Goal: Navigation & Orientation: Find specific page/section

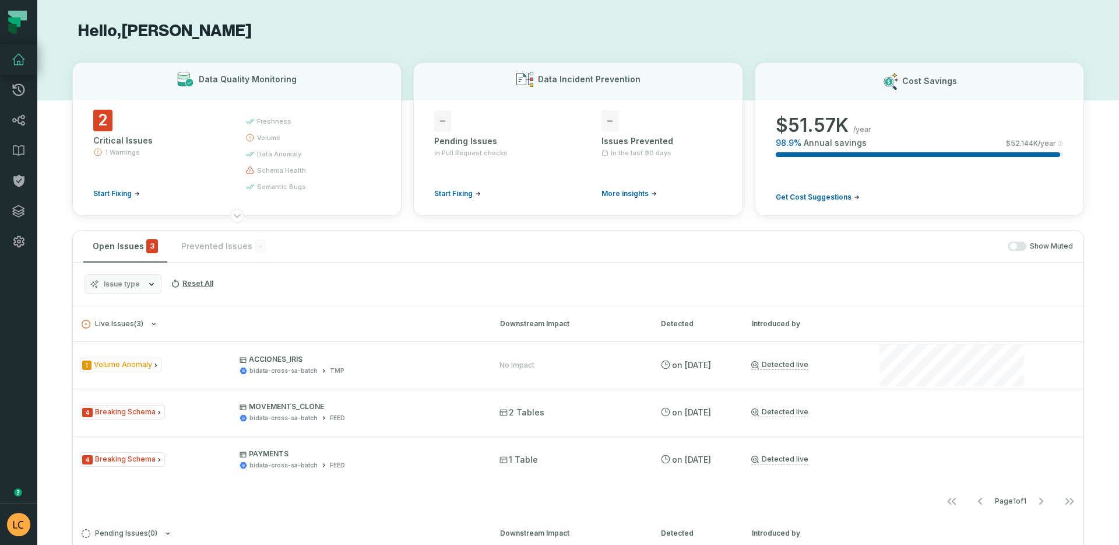
click at [233, 218] on icon at bounding box center [237, 215] width 9 height 9
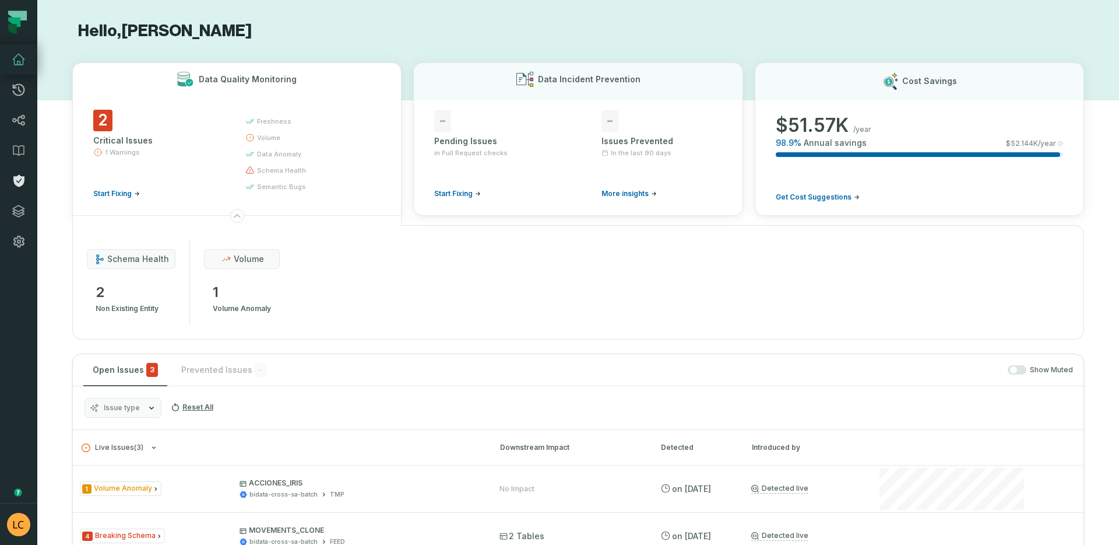
click at [18, 183] on icon at bounding box center [18, 181] width 11 height 12
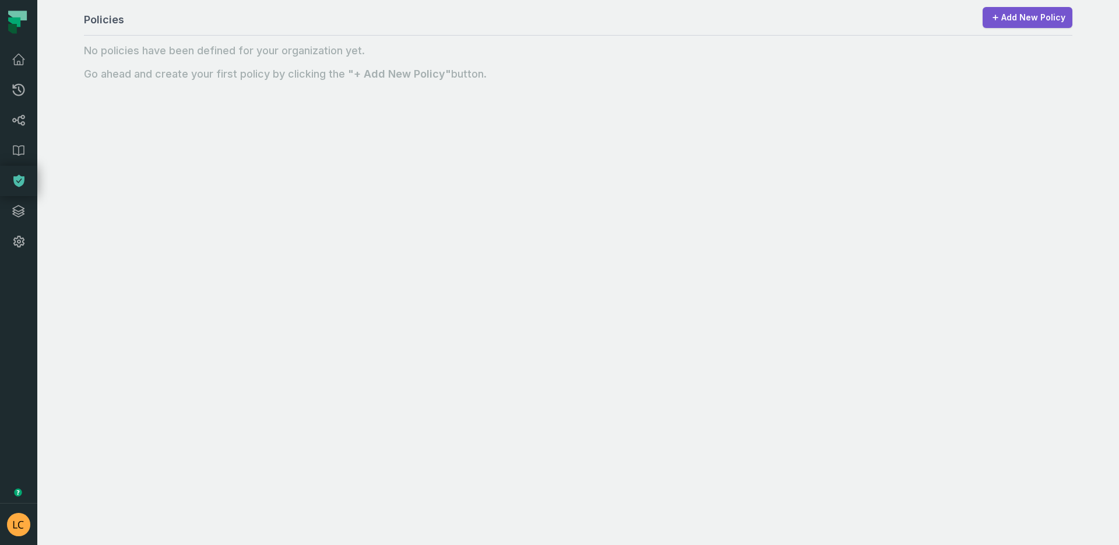
click at [17, 25] on icon at bounding box center [14, 22] width 12 height 10
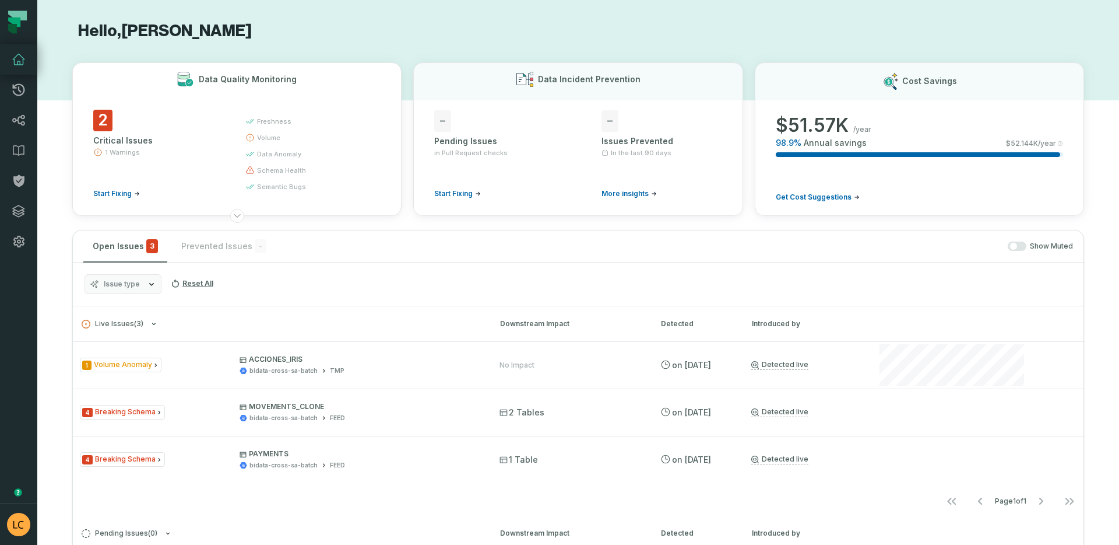
click at [252, 76] on h3 "Data Quality Monitoring" at bounding box center [248, 79] width 98 height 12
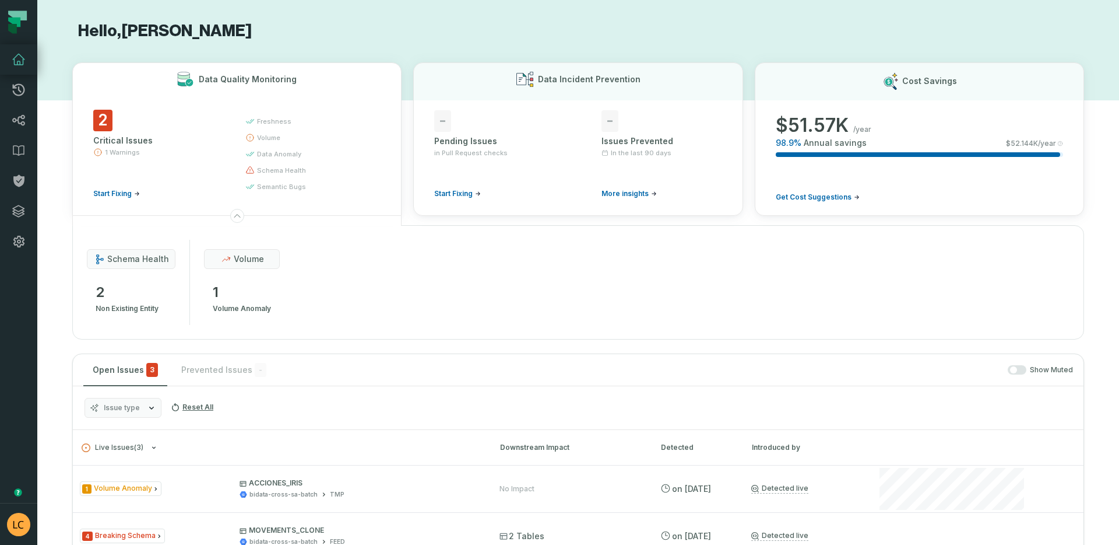
click at [252, 76] on h3 "Data Quality Monitoring" at bounding box center [248, 79] width 98 height 12
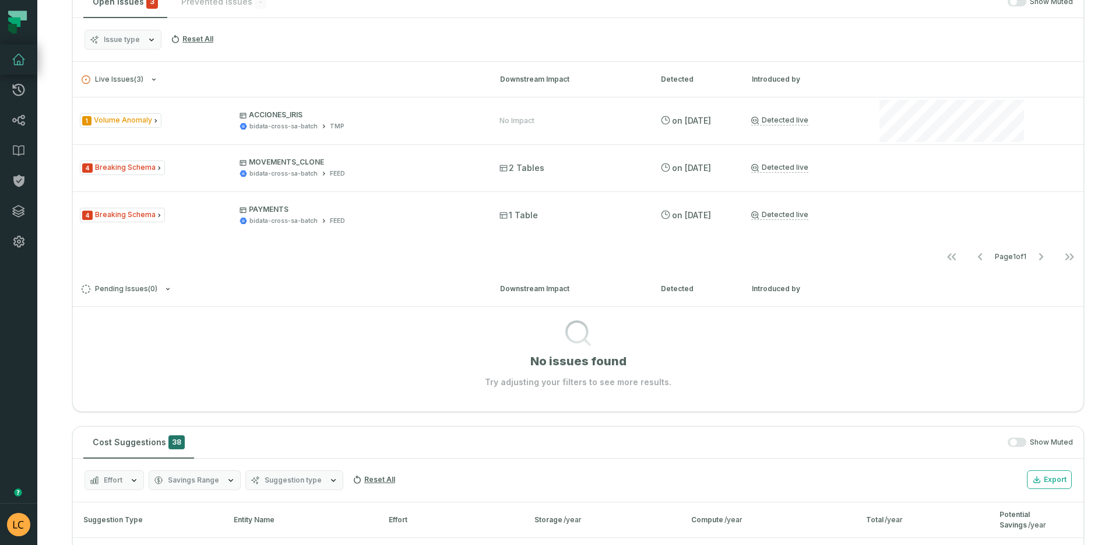
scroll to position [124, 0]
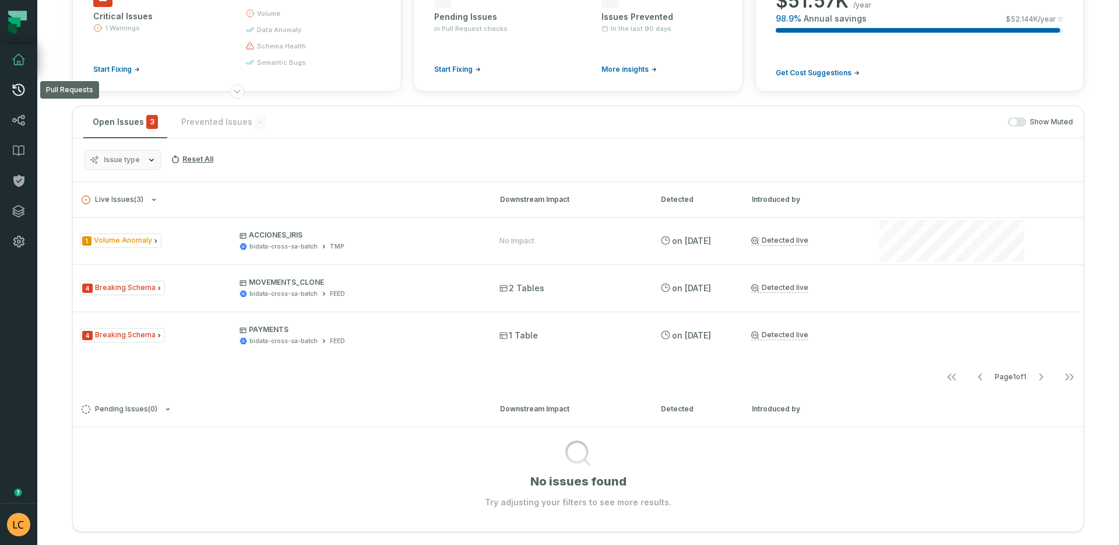
click at [22, 97] on link "Pull Requests" at bounding box center [18, 90] width 37 height 30
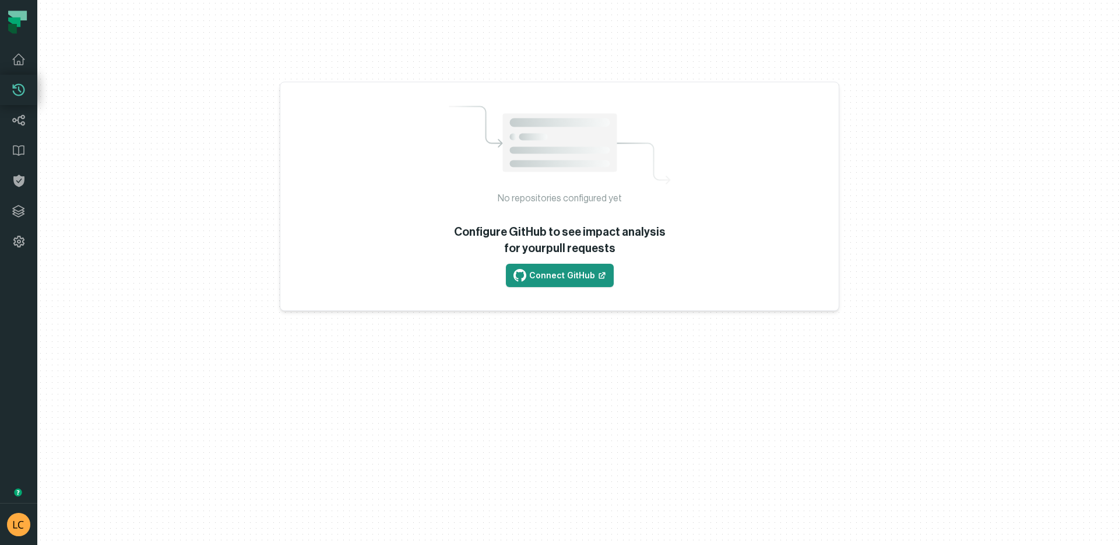
click at [561, 275] on link "Connect GitHub" at bounding box center [560, 275] width 108 height 23
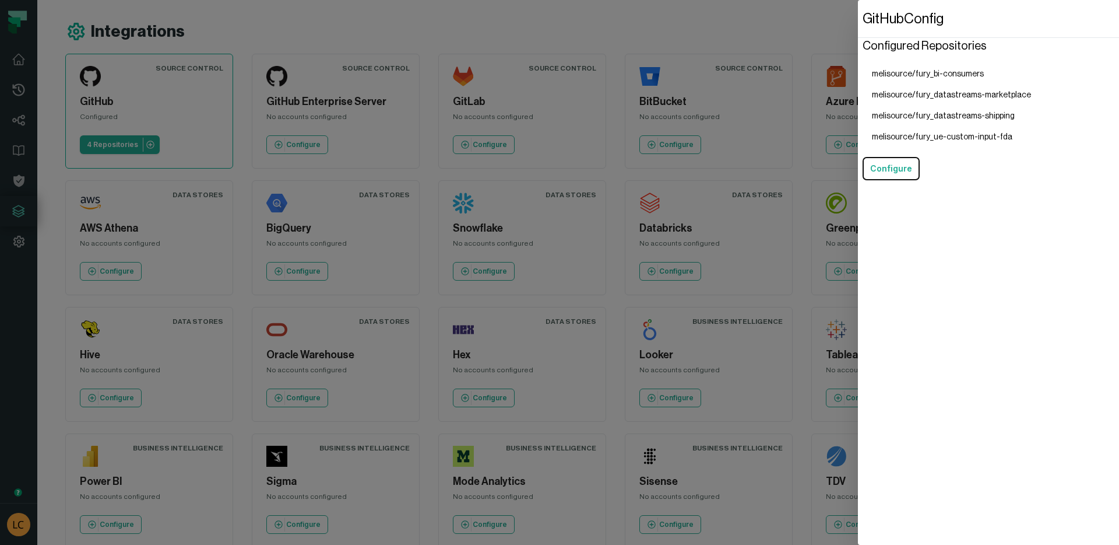
click at [858, 178] on dialog "GitHub Config Configured Repositories melisource/fury_bi-consumers melisource/f…" at bounding box center [988, 272] width 261 height 545
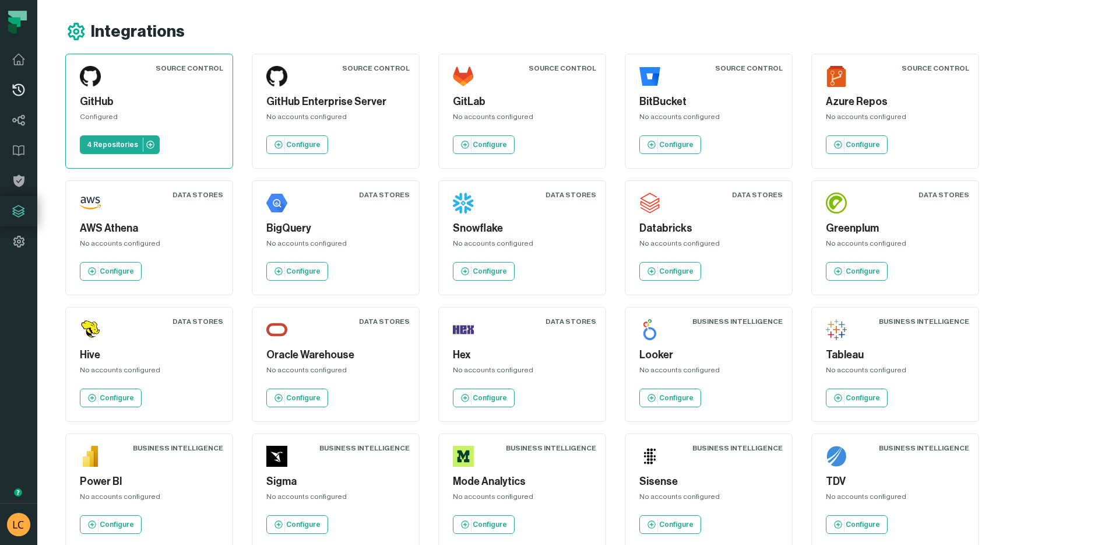
click at [28, 94] on link "Pull Requests" at bounding box center [18, 90] width 37 height 30
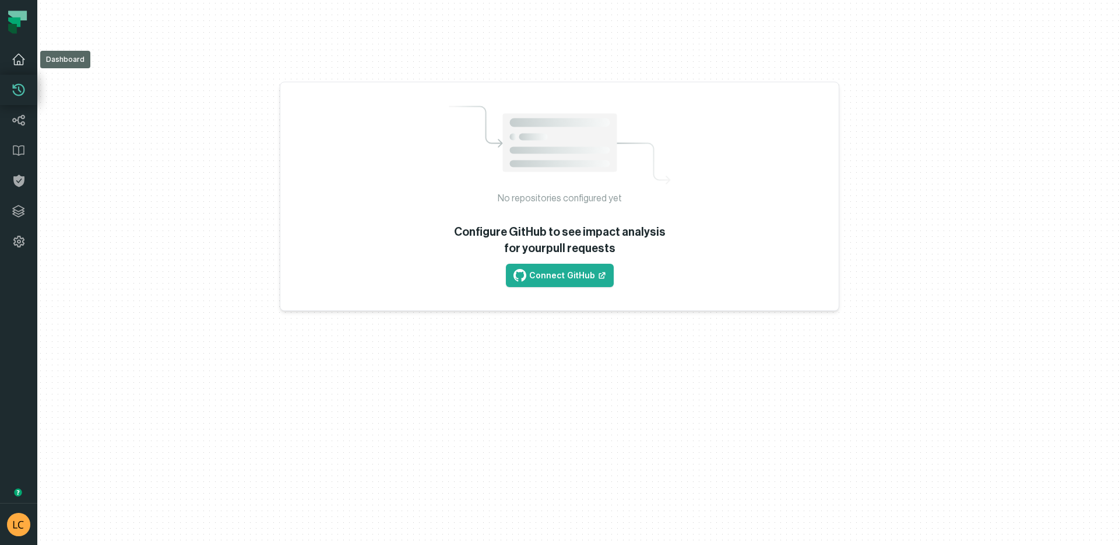
click at [18, 61] on icon at bounding box center [19, 59] width 14 height 14
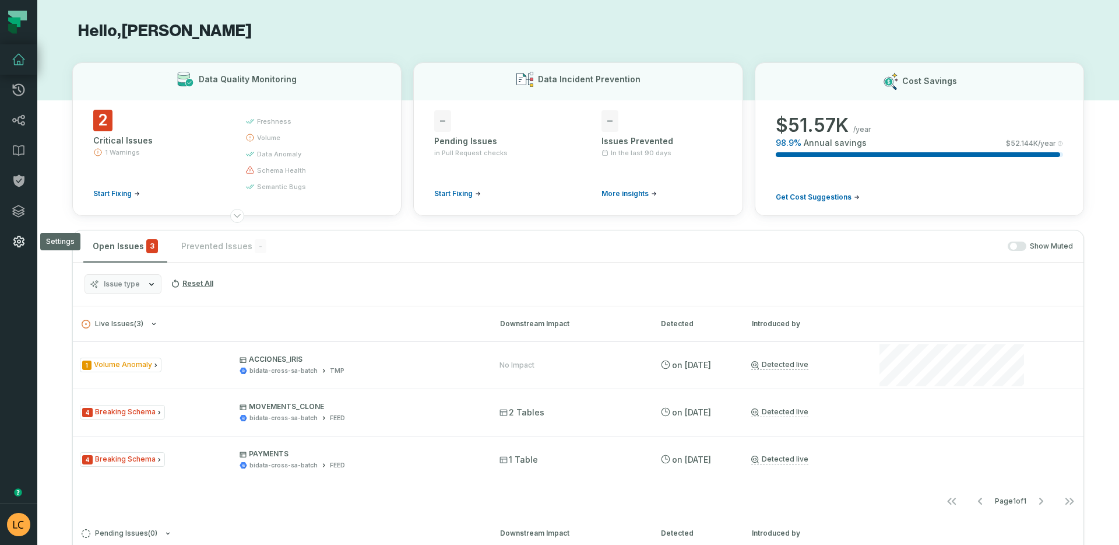
click at [15, 235] on icon at bounding box center [19, 241] width 14 height 14
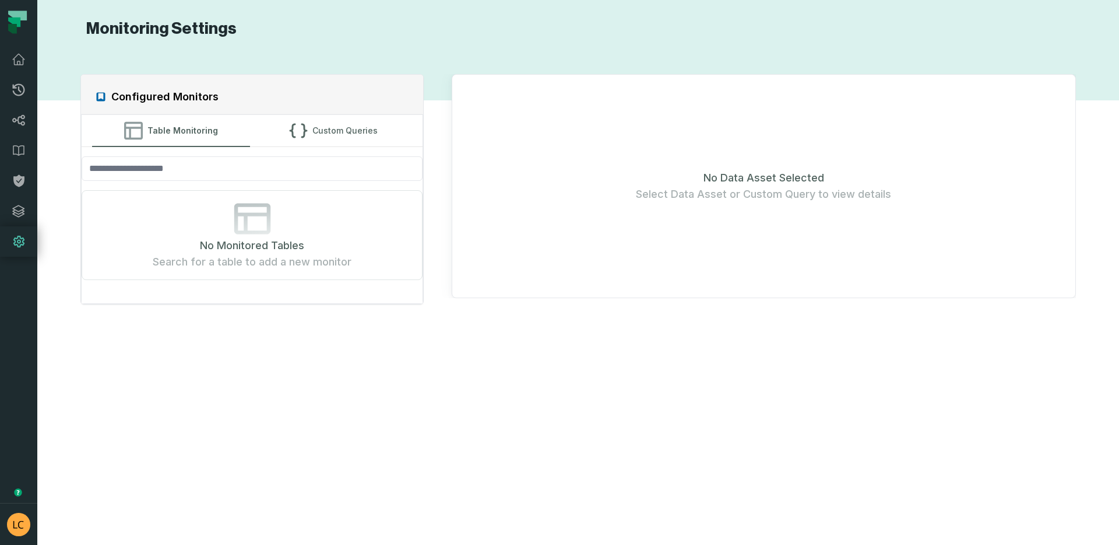
click at [287, 113] on div "Configured Monitors" at bounding box center [252, 95] width 342 height 40
click at [288, 120] on button "Custom Queries" at bounding box center [333, 130] width 157 height 31
click at [180, 135] on button "Table Monitoring" at bounding box center [170, 130] width 157 height 31
click at [19, 156] on icon at bounding box center [19, 150] width 14 height 14
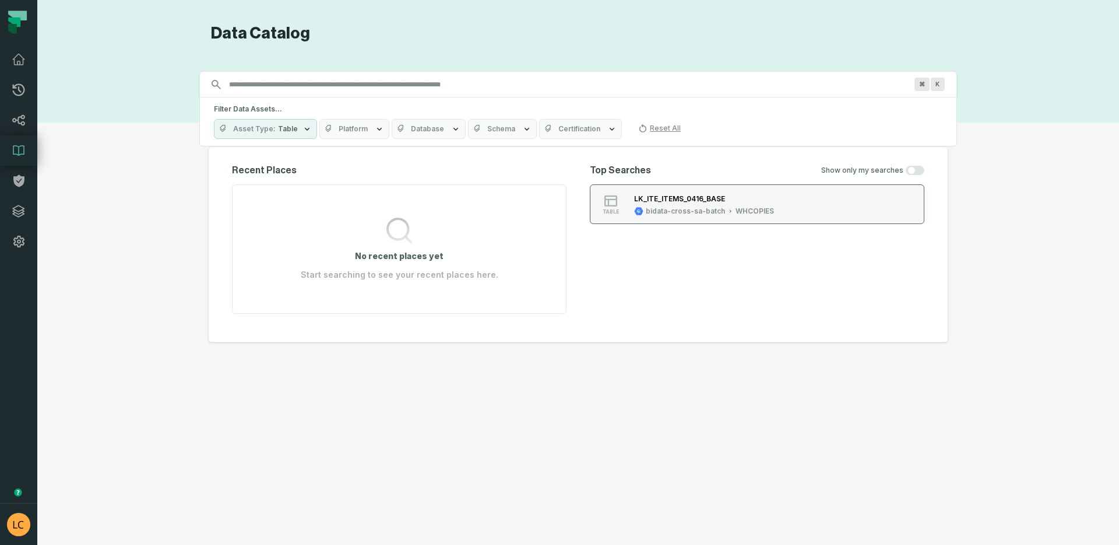
click at [685, 202] on div "LK_ITE_ITEMS_0416_BASE" at bounding box center [704, 198] width 140 height 12
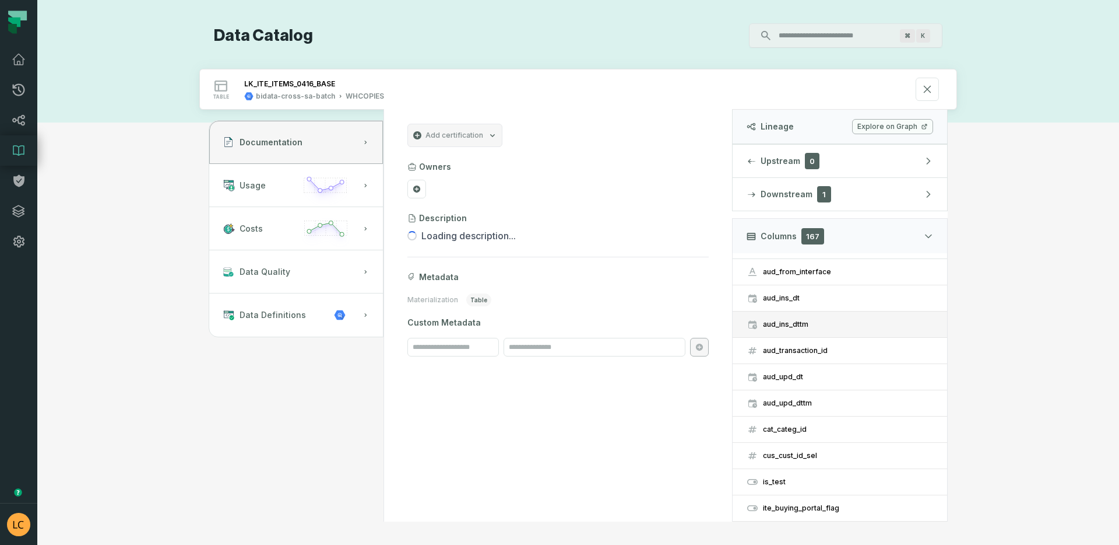
scroll to position [37, 0]
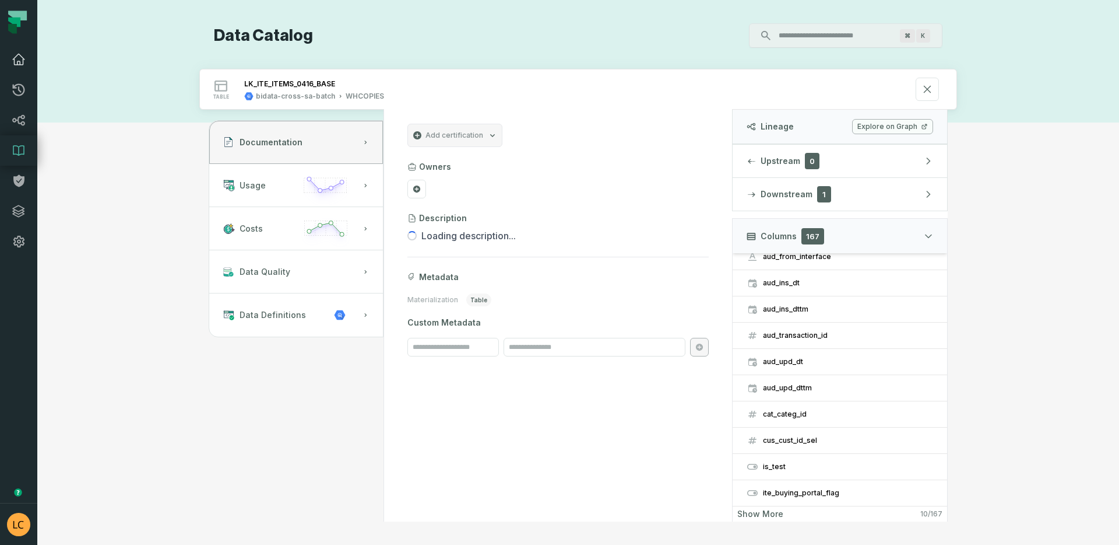
click at [21, 60] on icon at bounding box center [19, 59] width 14 height 14
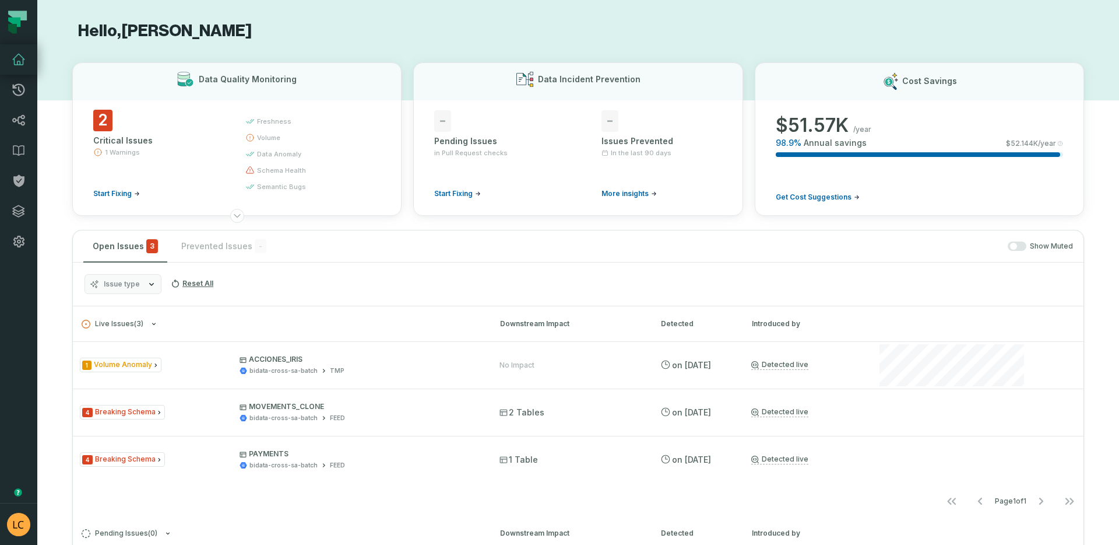
click at [21, 60] on icon at bounding box center [19, 59] width 14 height 14
click at [326, 22] on h1 "Hello, [PERSON_NAME]" at bounding box center [578, 31] width 1012 height 20
